Goal: Information Seeking & Learning: Learn about a topic

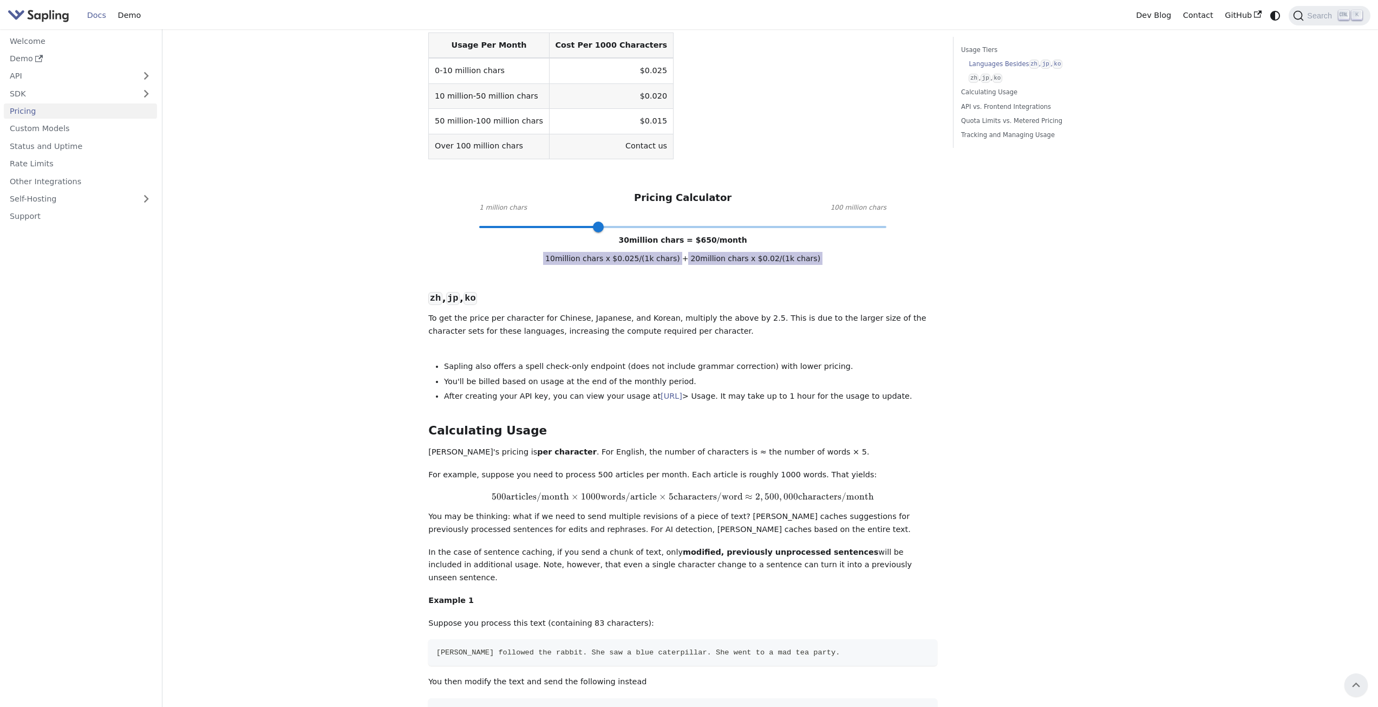
scroll to position [217, 0]
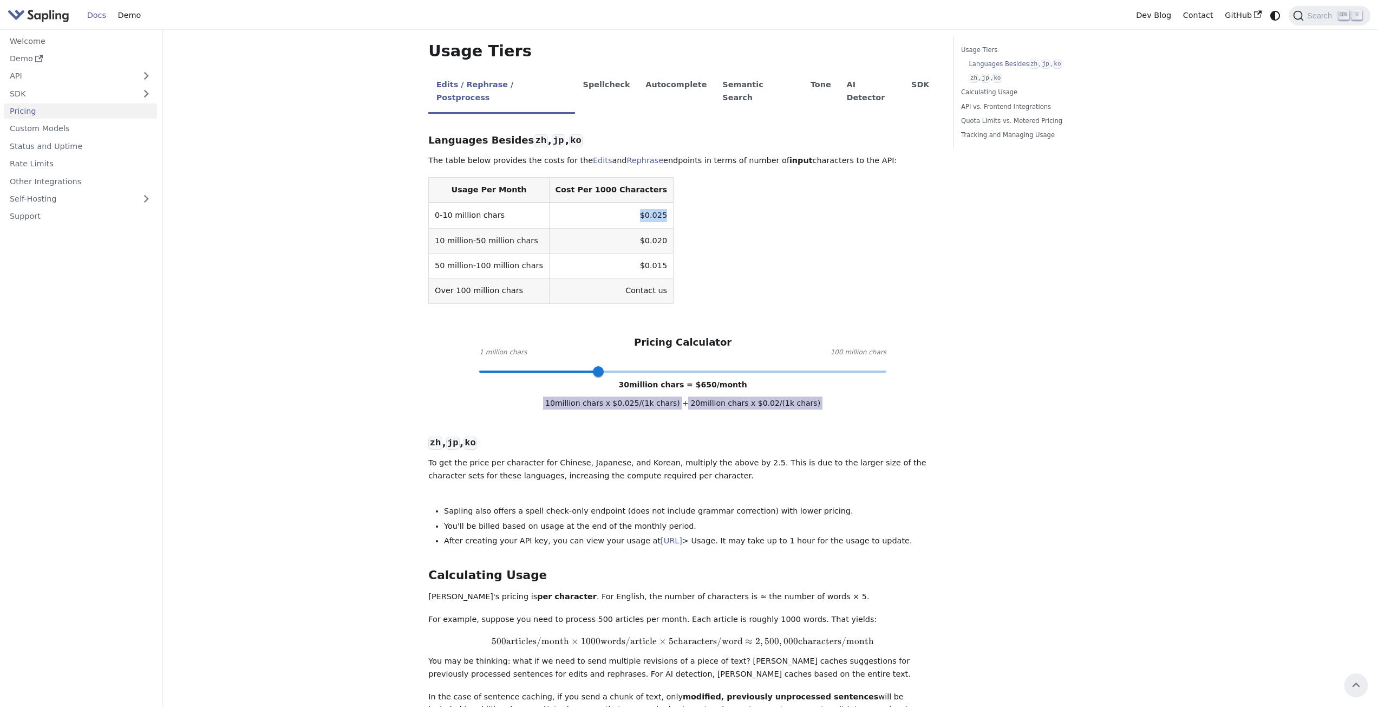
drag, startPoint x: 608, startPoint y: 191, endPoint x: 644, endPoint y: 194, distance: 36.4
click at [644, 194] on table "Usage Per Month Cost Per 1000 Characters 0-10 million chars $0.025 10 million-5…" at bounding box center [682, 240] width 509 height 127
copy td "$0.025"
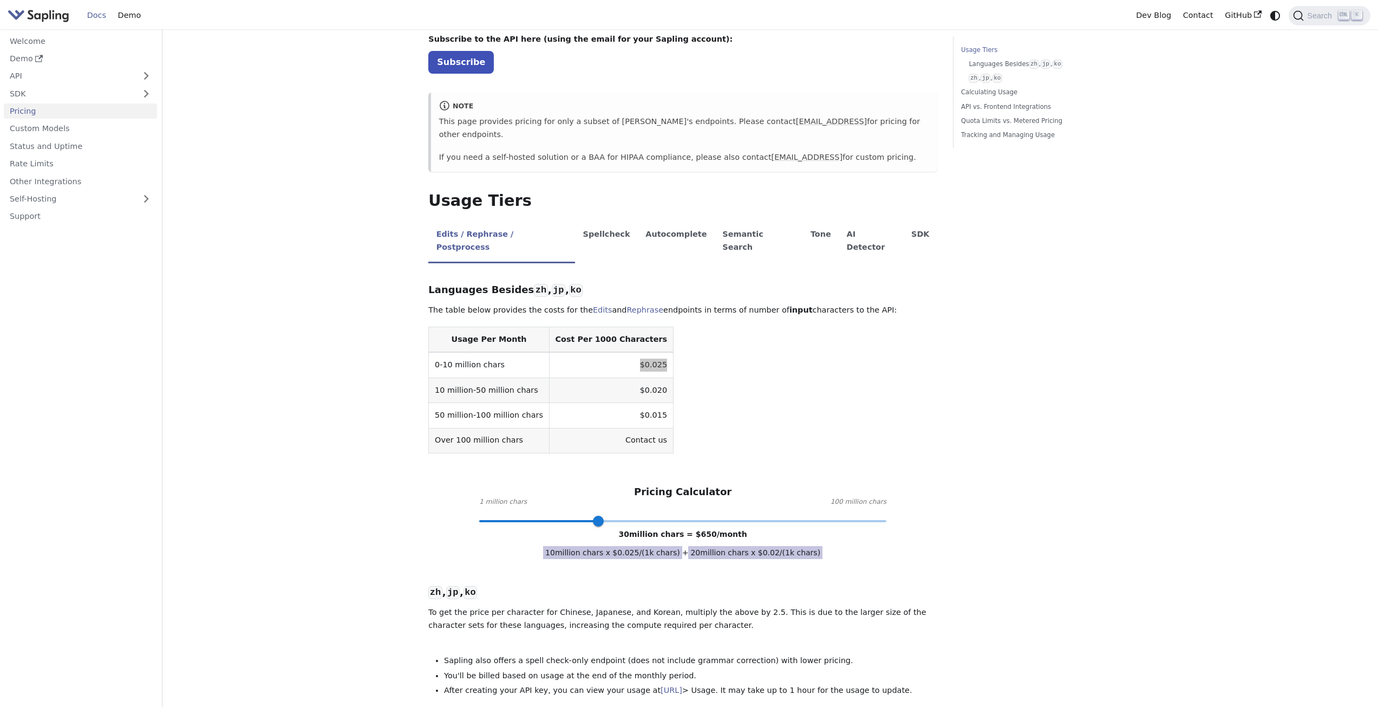
scroll to position [0, 0]
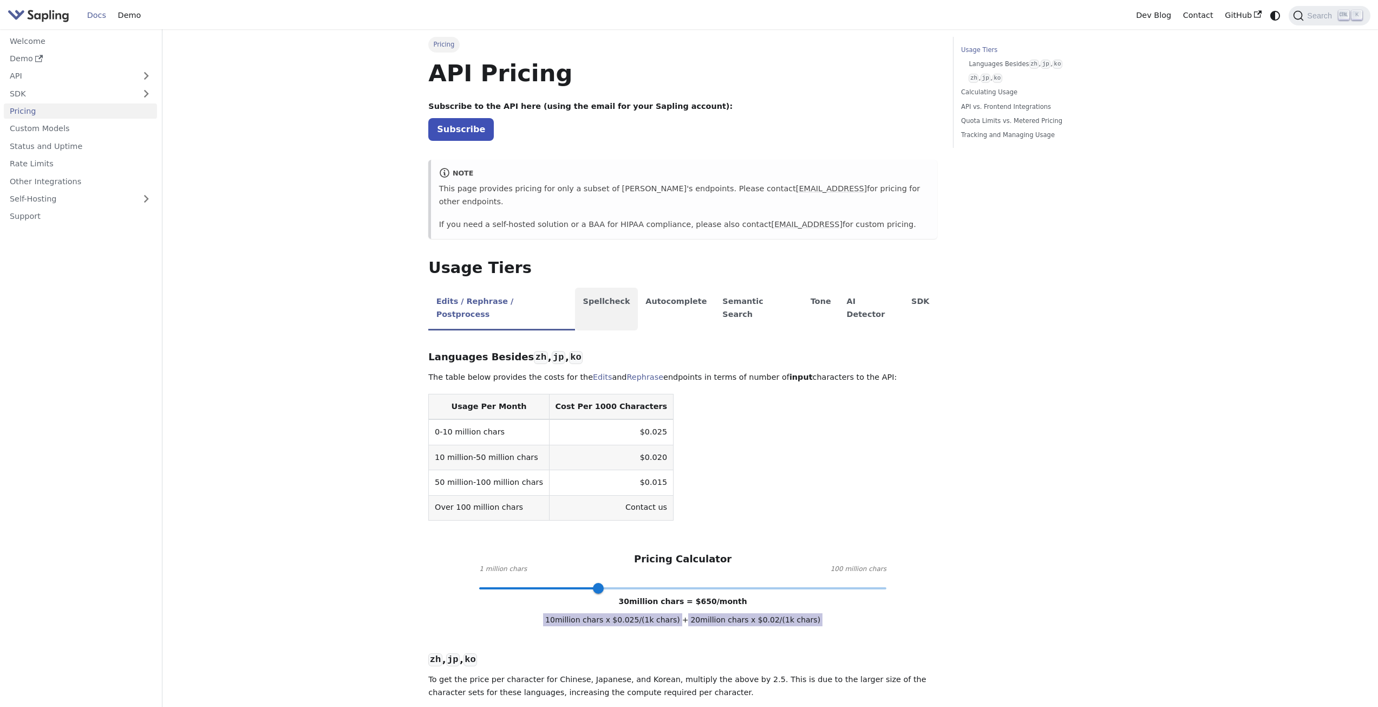
click at [588, 289] on li "Spellcheck" at bounding box center [606, 309] width 63 height 43
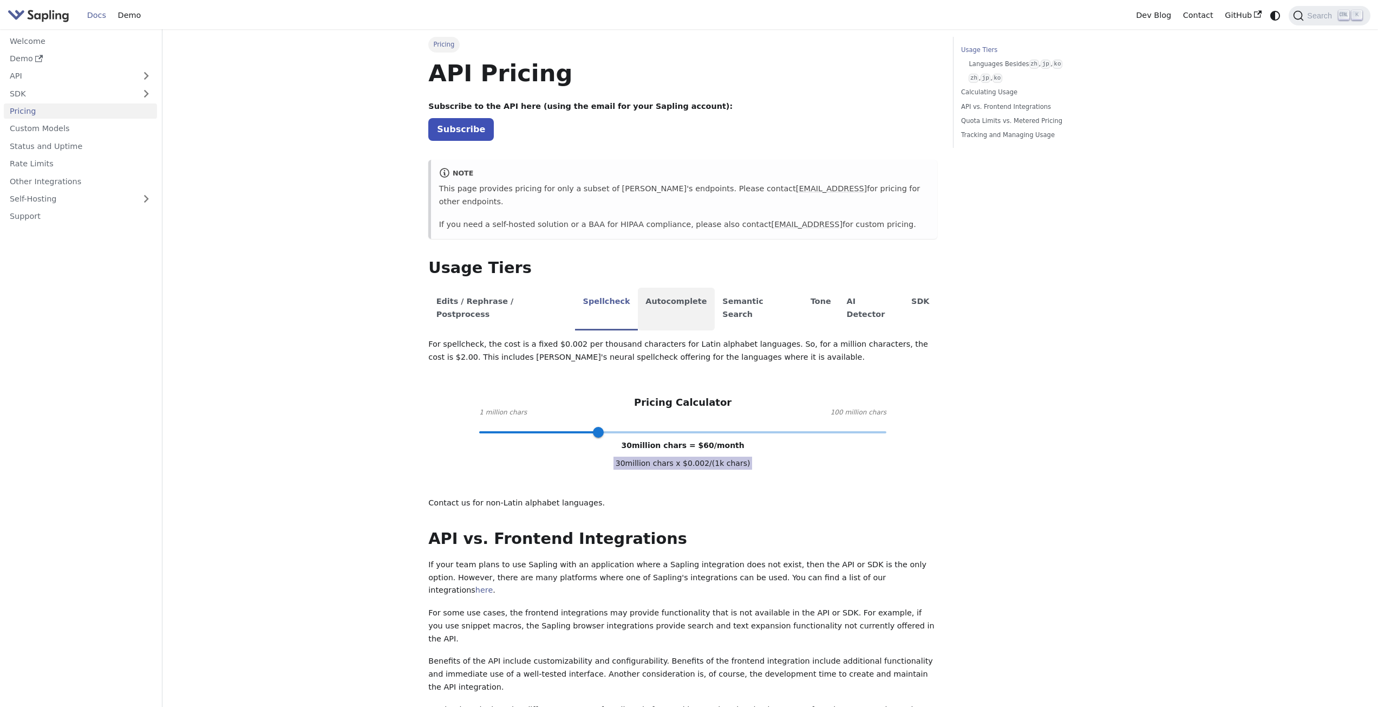
click at [652, 288] on li "Autocomplete" at bounding box center [676, 309] width 77 height 43
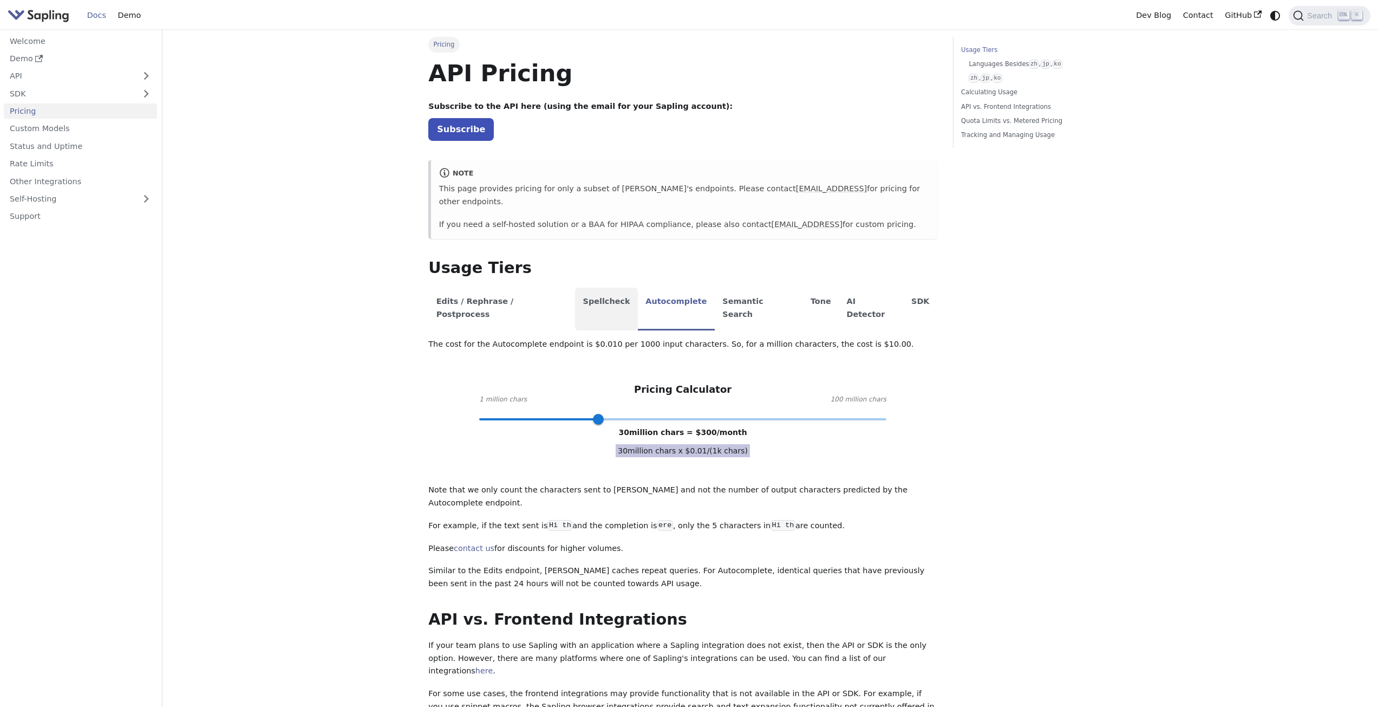
click at [586, 288] on li "Spellcheck" at bounding box center [606, 309] width 63 height 43
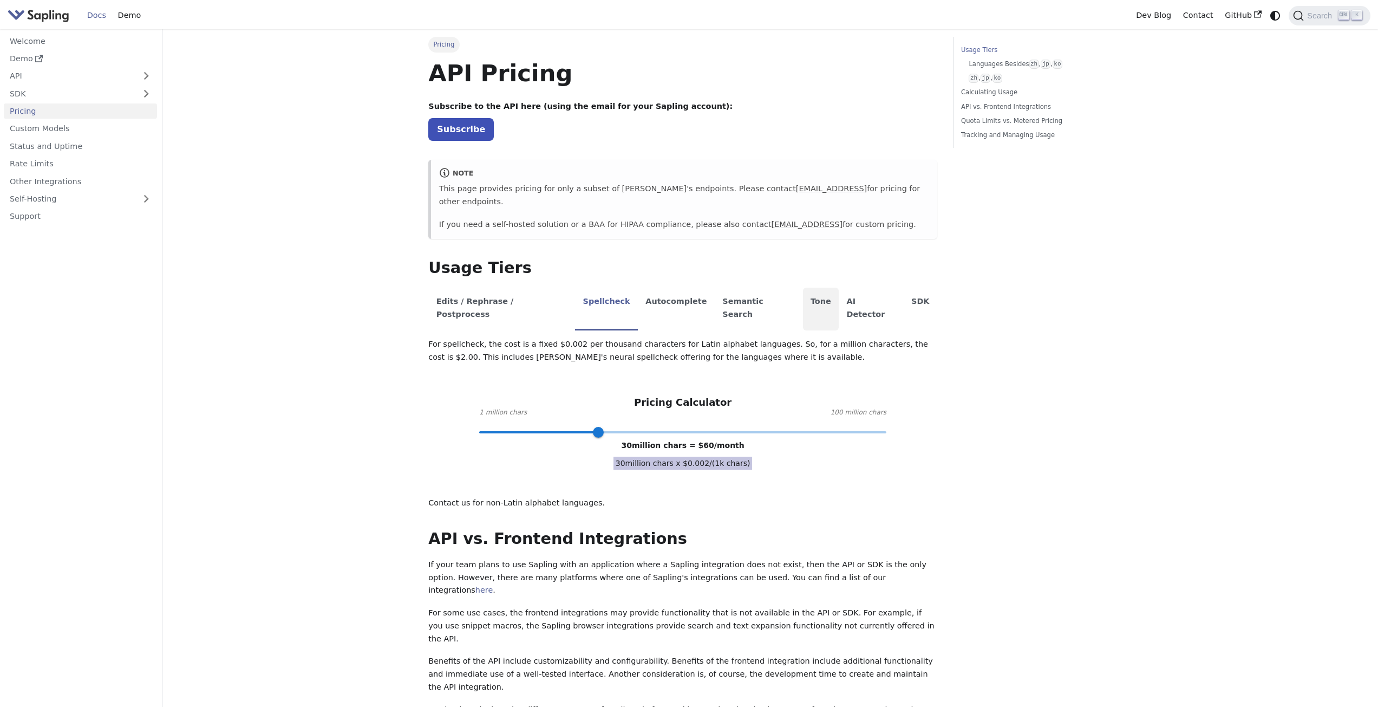
click at [803, 288] on li "Tone" at bounding box center [821, 309] width 36 height 43
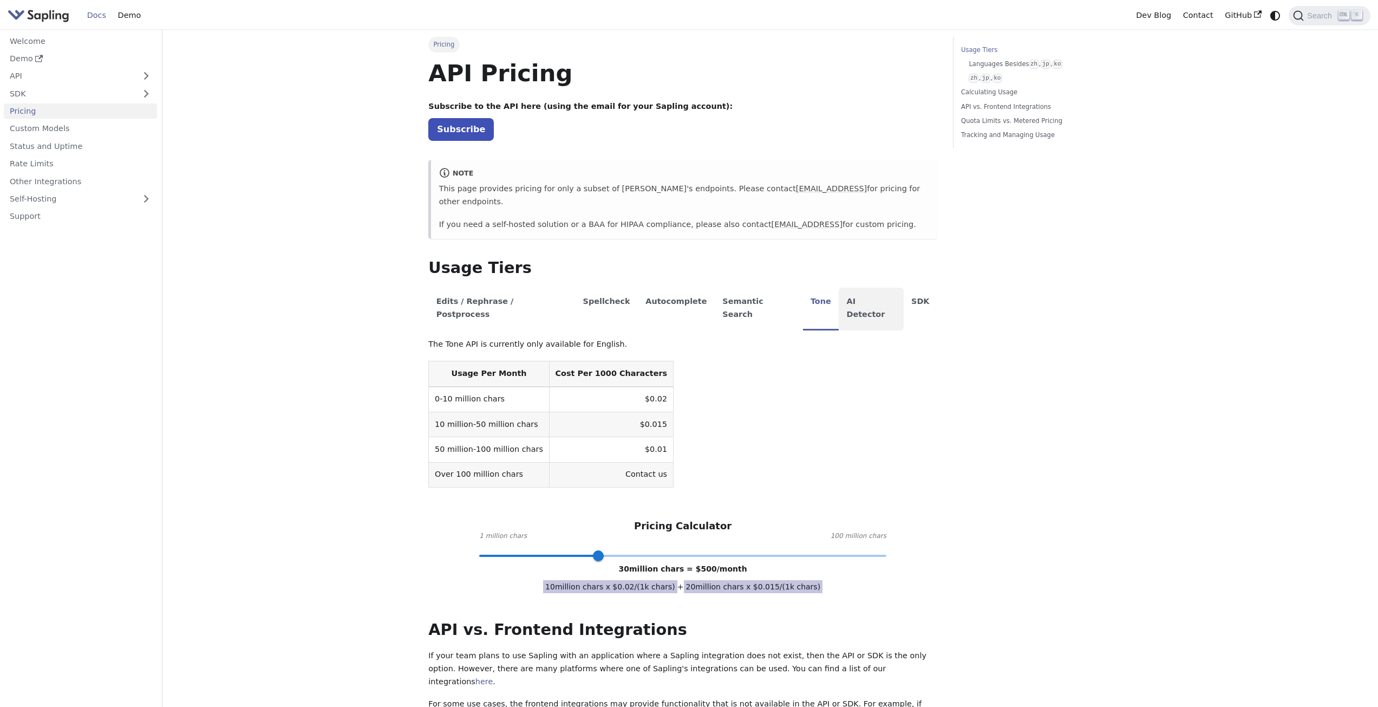
click at [839, 288] on li "AI Detector" at bounding box center [871, 309] width 65 height 43
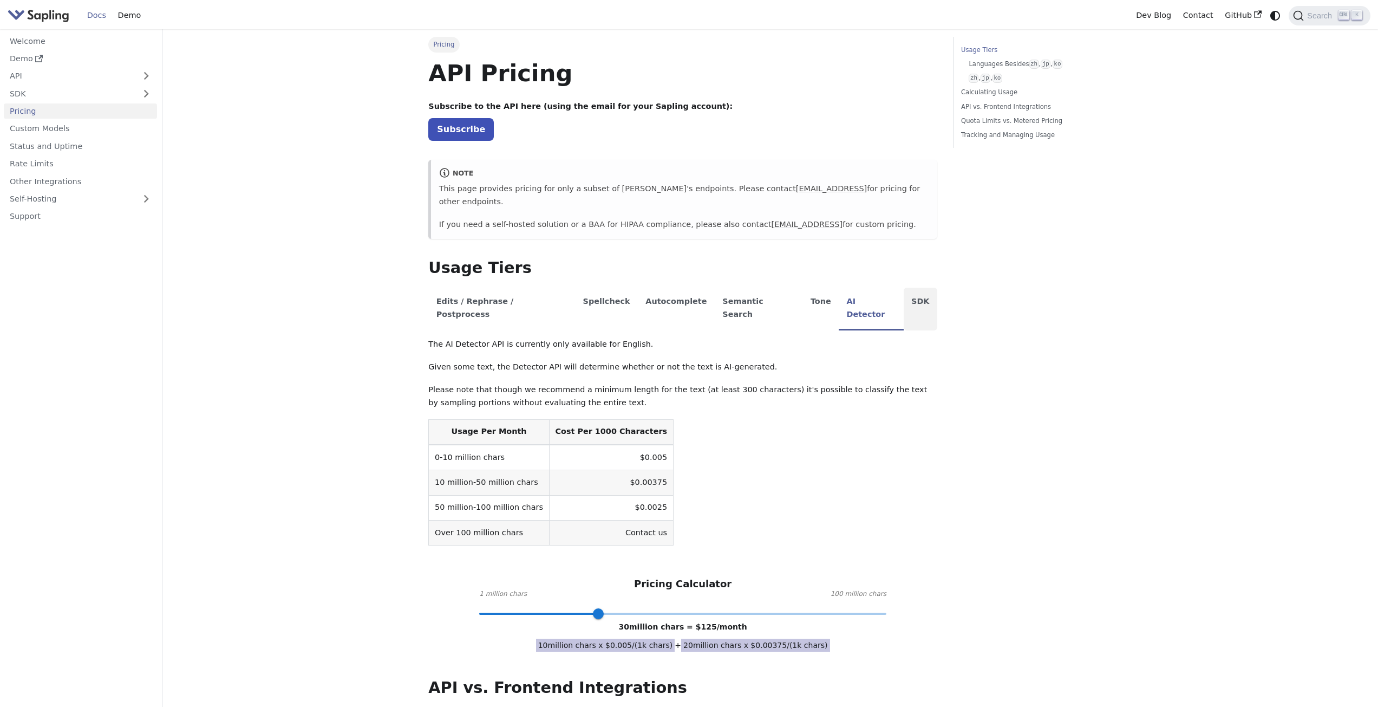
click at [904, 288] on li "SDK" at bounding box center [921, 309] width 34 height 43
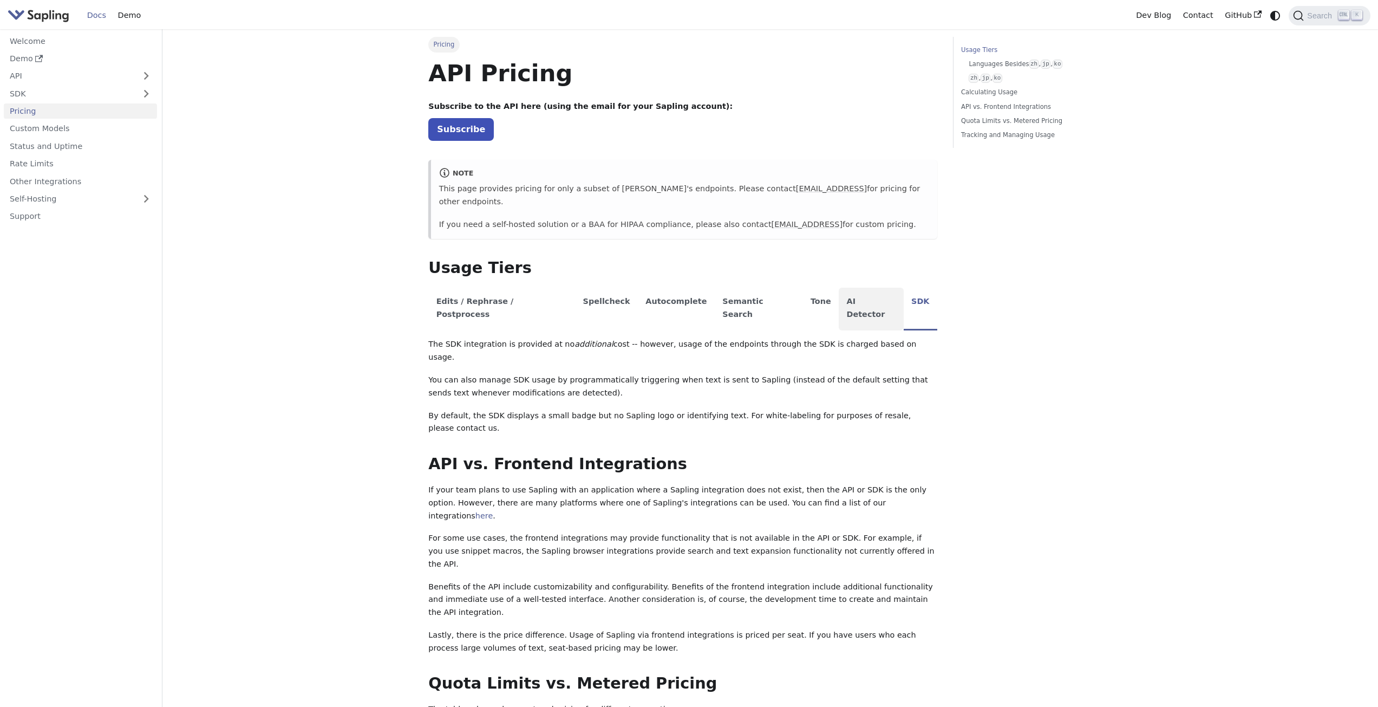
click at [839, 288] on li "AI Detector" at bounding box center [871, 309] width 65 height 43
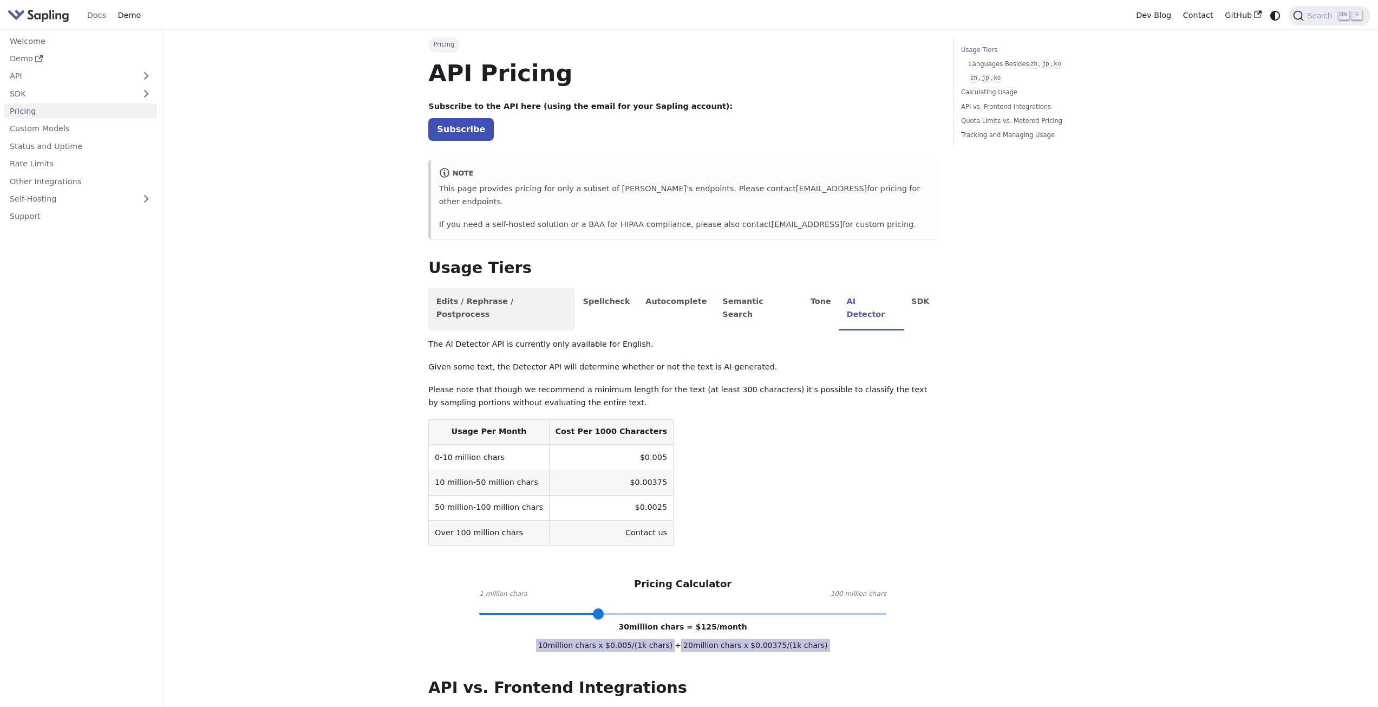
click at [474, 288] on li "Edits / Rephrase / Postprocess" at bounding box center [501, 309] width 147 height 43
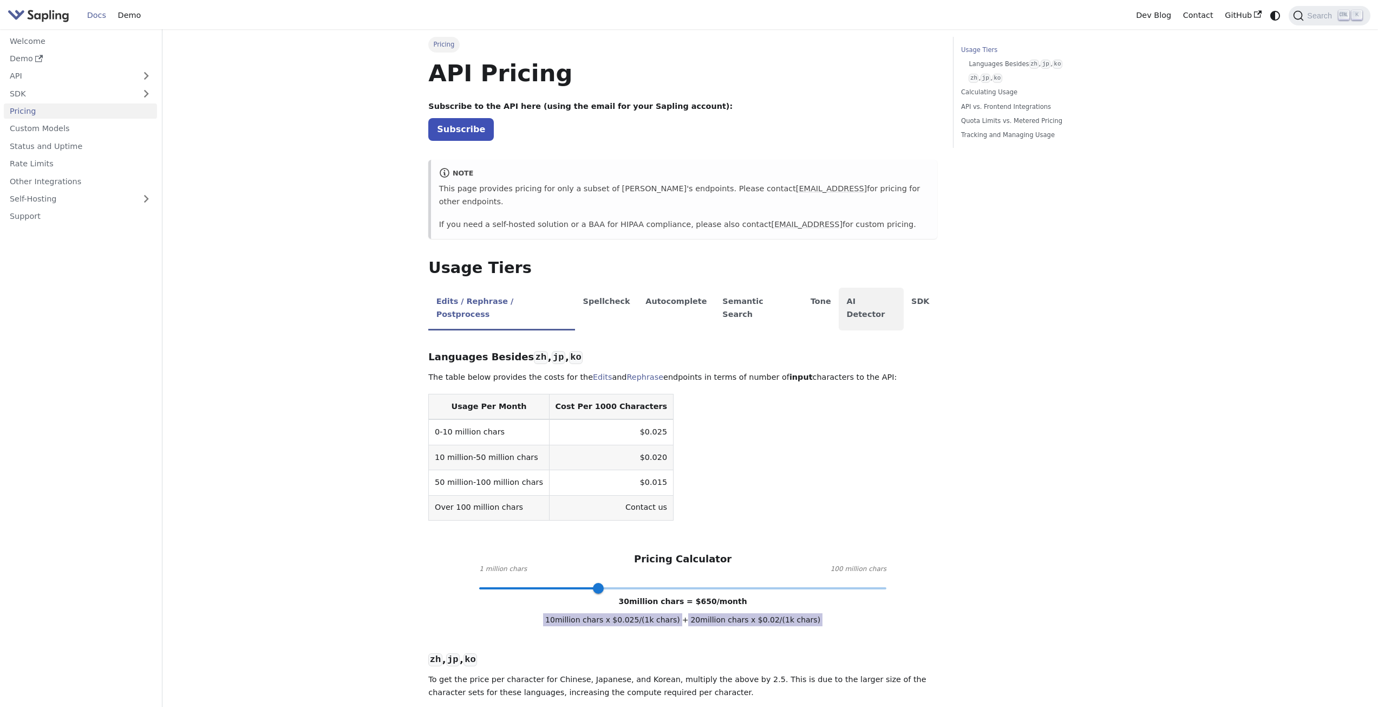
click at [839, 292] on li "AI Detector" at bounding box center [871, 309] width 65 height 43
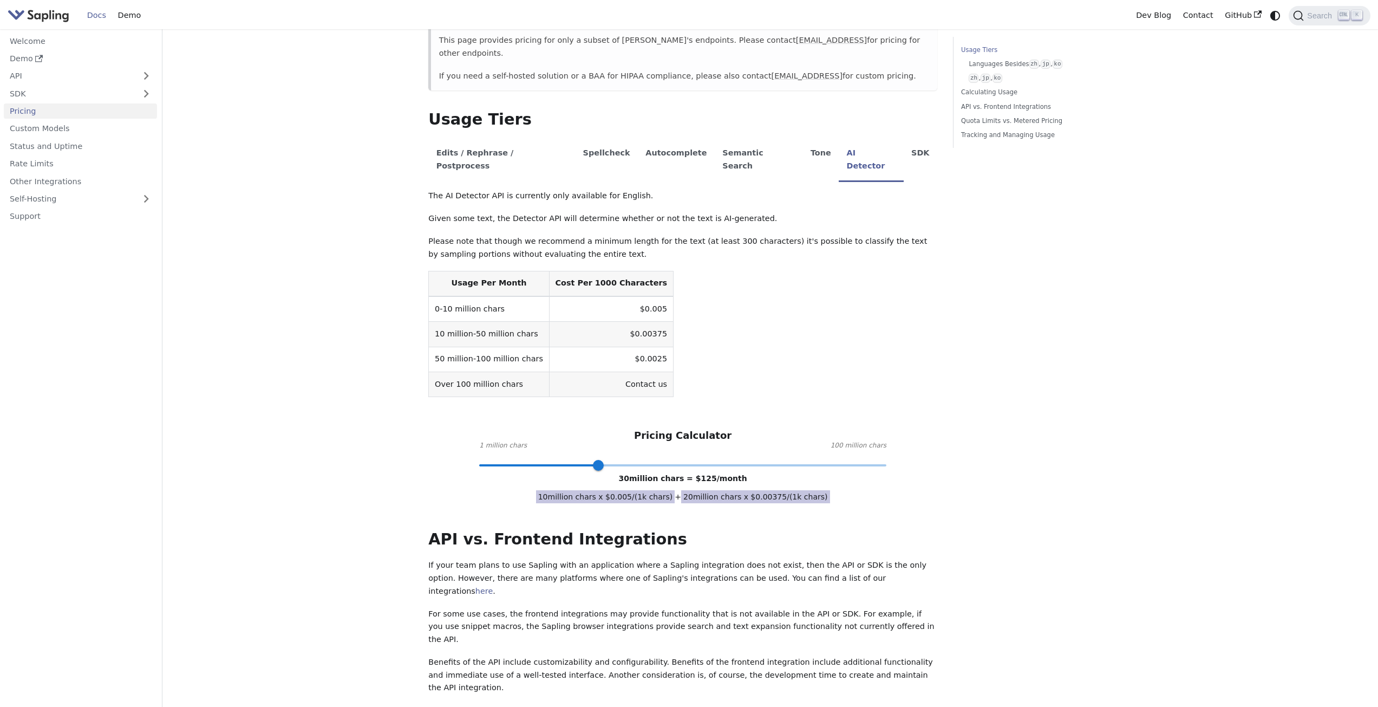
scroll to position [162, 0]
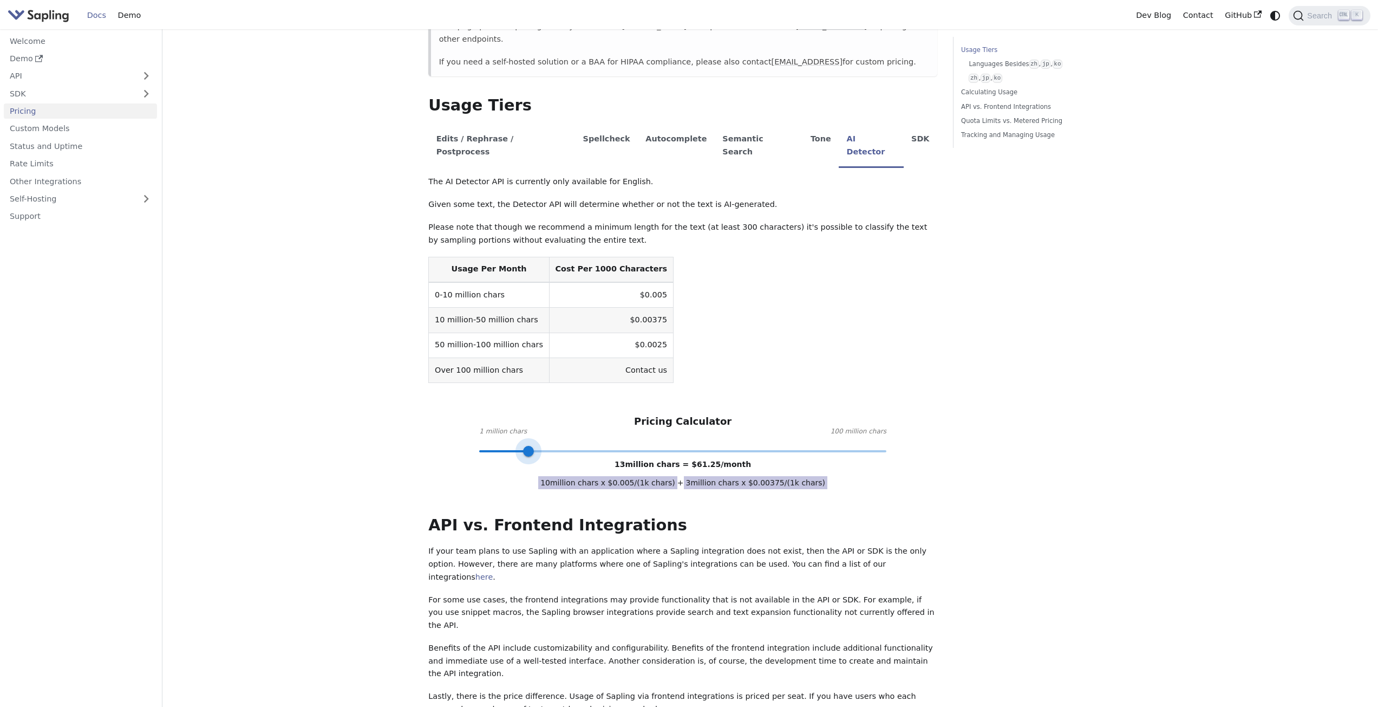
type input "1"
drag, startPoint x: 590, startPoint y: 428, endPoint x: 473, endPoint y: 426, distance: 117.0
click at [474, 446] on span at bounding box center [479, 451] width 11 height 11
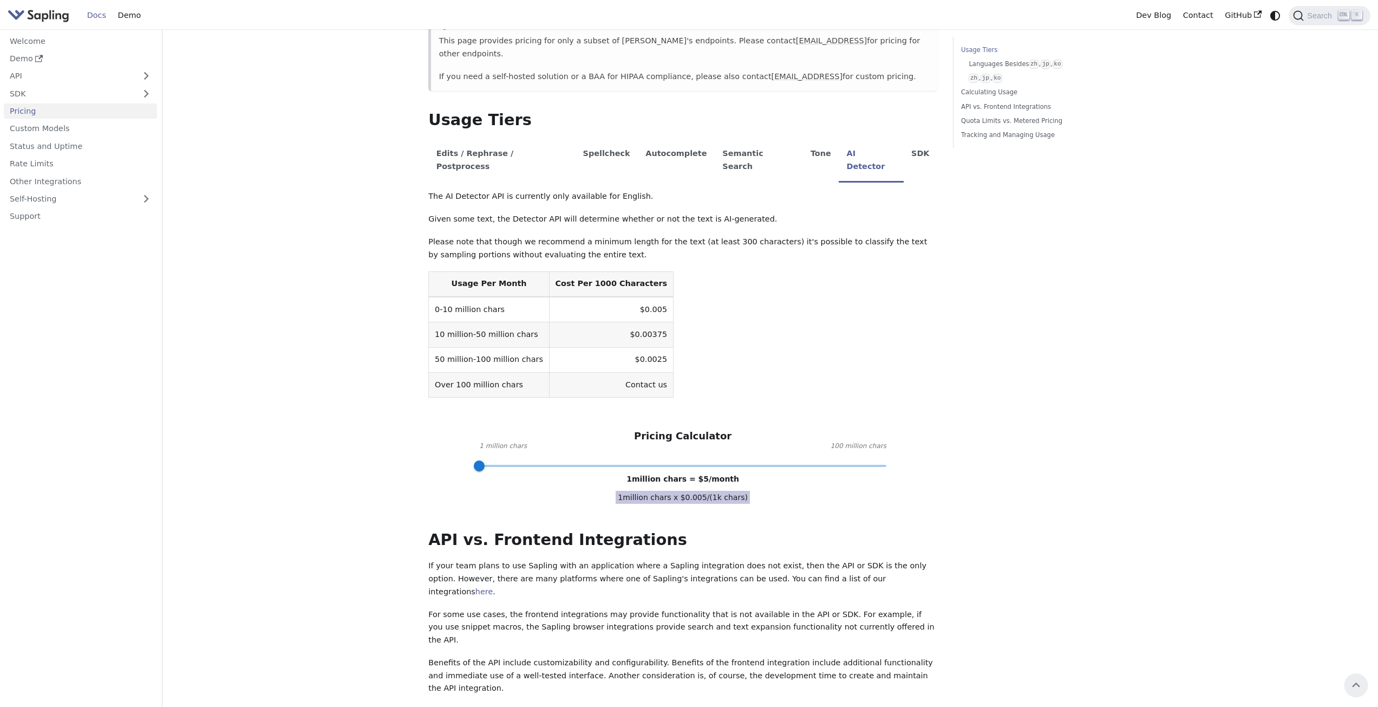
scroll to position [0, 0]
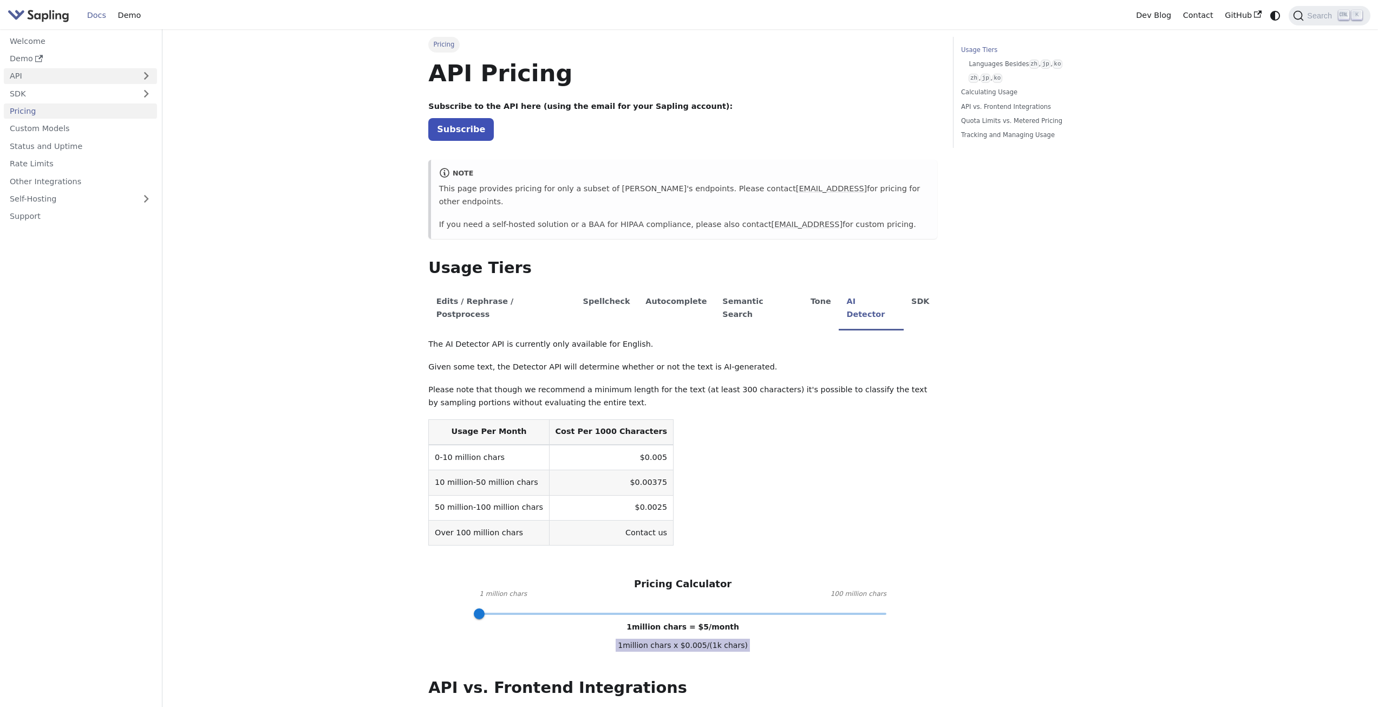
click at [22, 78] on link "API" at bounding box center [70, 76] width 132 height 16
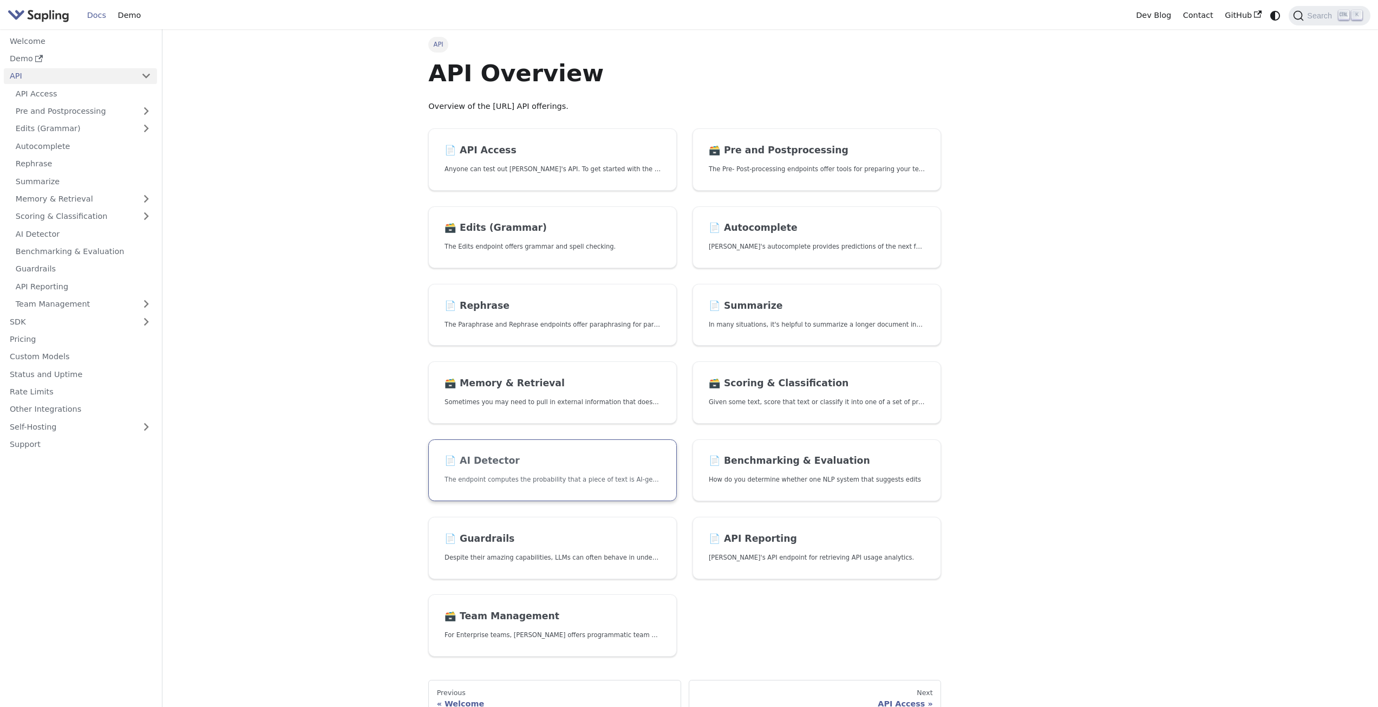
click at [517, 473] on link "📄️ AI Detector The endpoint computes the probability that a piece of text is AI…" at bounding box center [552, 470] width 249 height 62
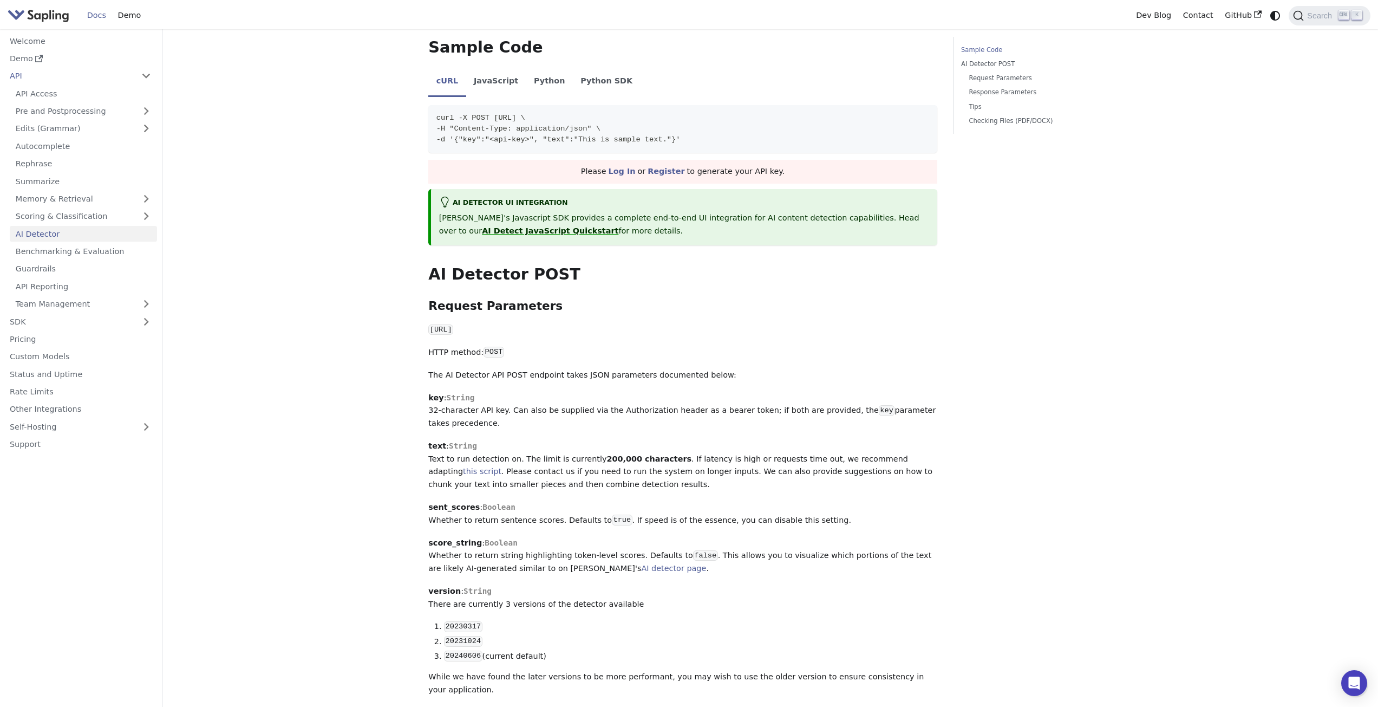
scroll to position [217, 0]
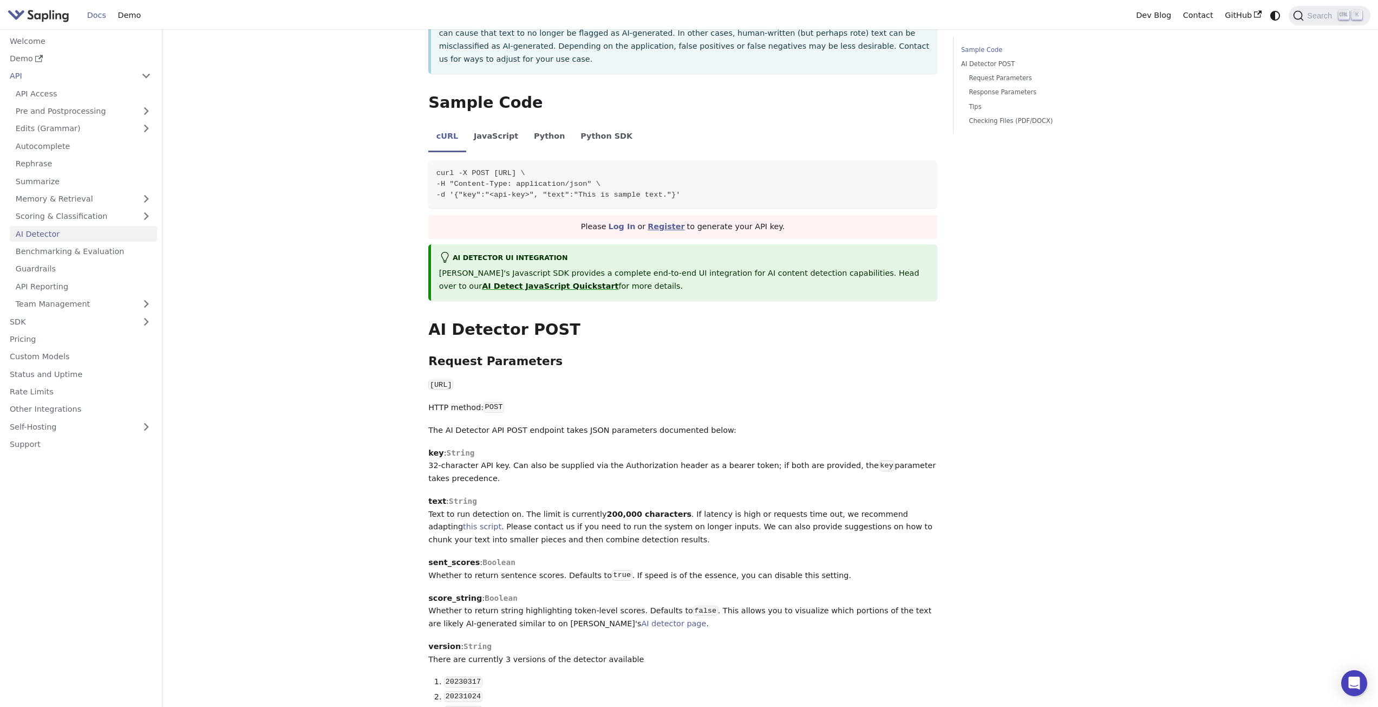
click at [669, 222] on link "Register" at bounding box center [666, 226] width 37 height 9
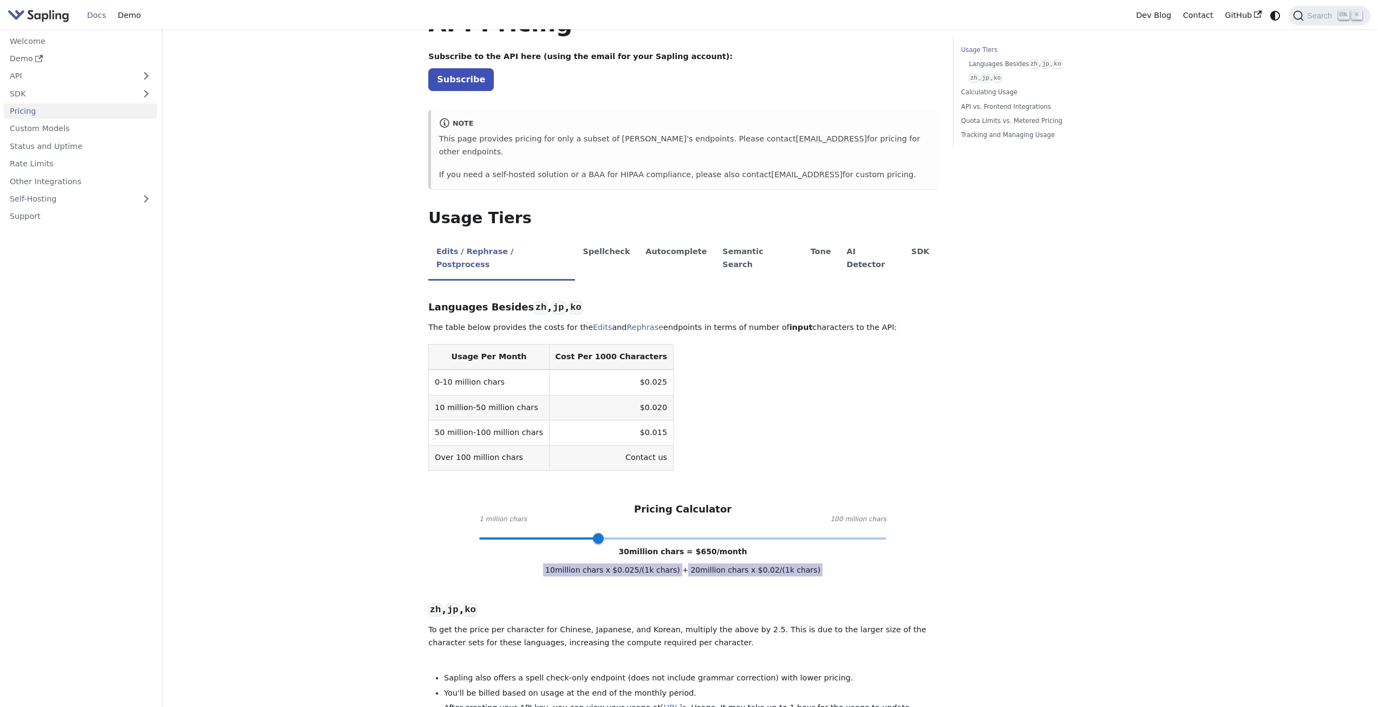
scroll to position [162, 0]
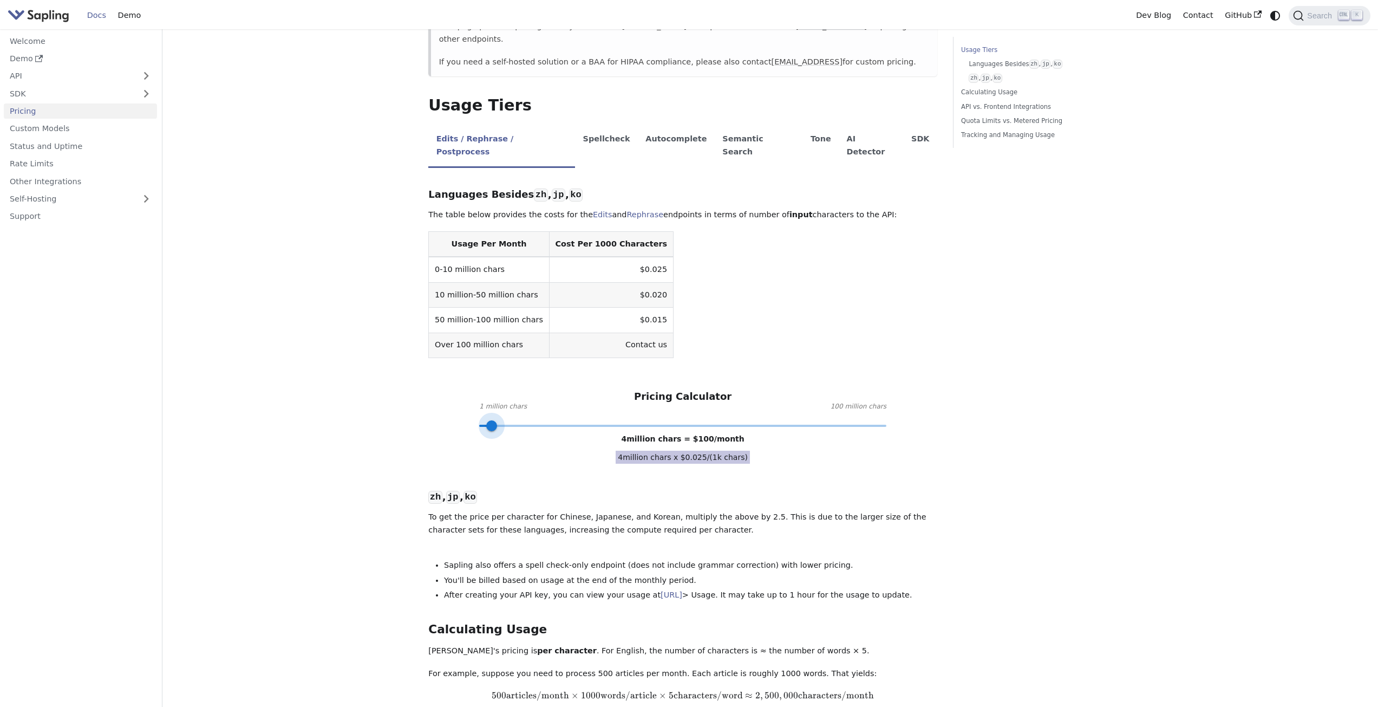
type input "1"
drag, startPoint x: 595, startPoint y: 396, endPoint x: 469, endPoint y: 392, distance: 125.7
click at [469, 392] on div "Pricing Calculator 1 million chars 100 million chars 1 million chars = $ 25 /mo…" at bounding box center [682, 407] width 509 height 35
